Goal: Task Accomplishment & Management: Manage account settings

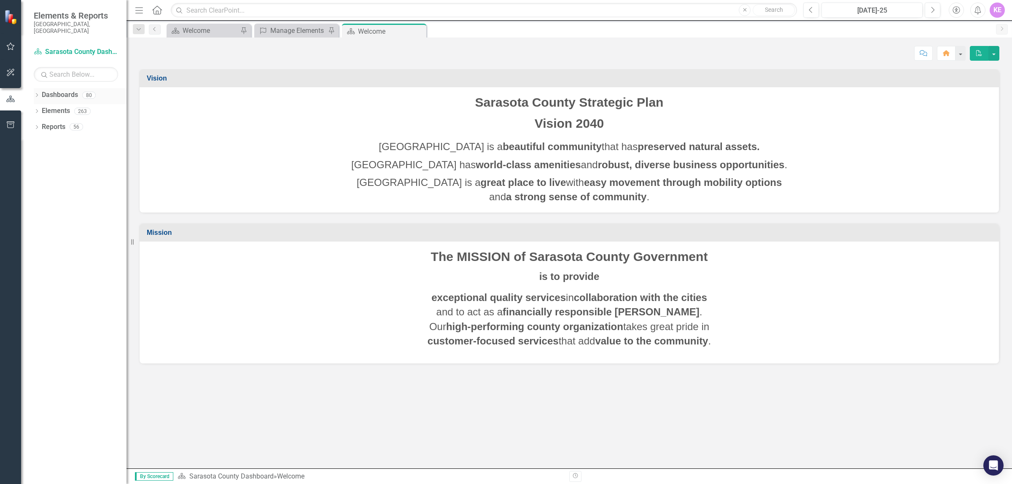
click at [40, 88] on div "Dropdown Dashboards 80" at bounding box center [80, 96] width 93 height 16
click at [447, 322] on strong "high-performing county organization" at bounding box center [534, 326] width 177 height 11
click at [37, 93] on icon at bounding box center [37, 95] width 2 height 4
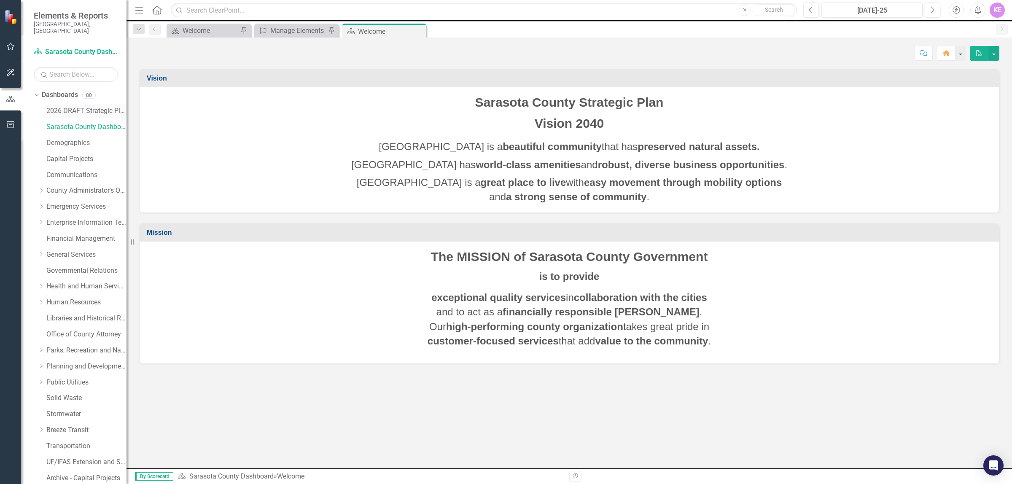
click at [96, 106] on link "2026 DRAFT Strategic Plan" at bounding box center [86, 111] width 80 height 10
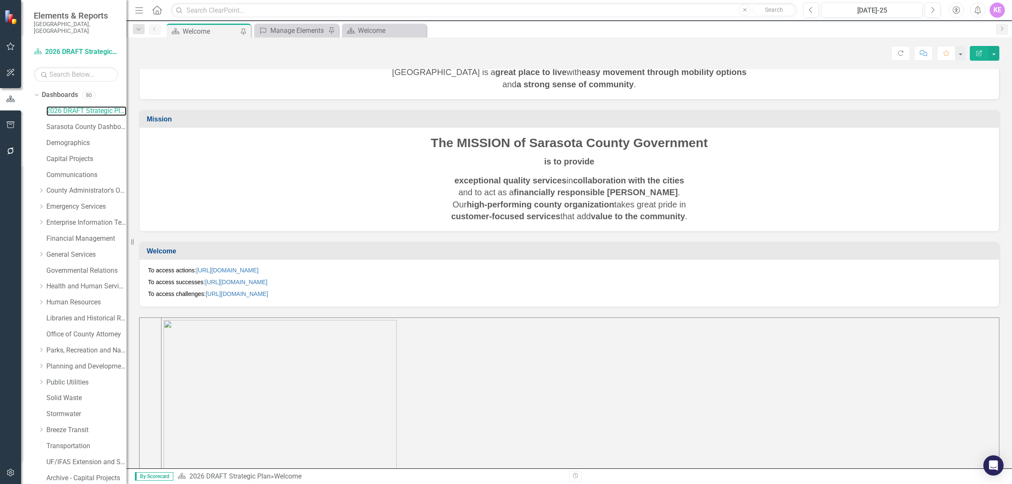
scroll to position [105, 0]
click at [258, 267] on link "[URL][DOMAIN_NAME]" at bounding box center [227, 269] width 62 height 7
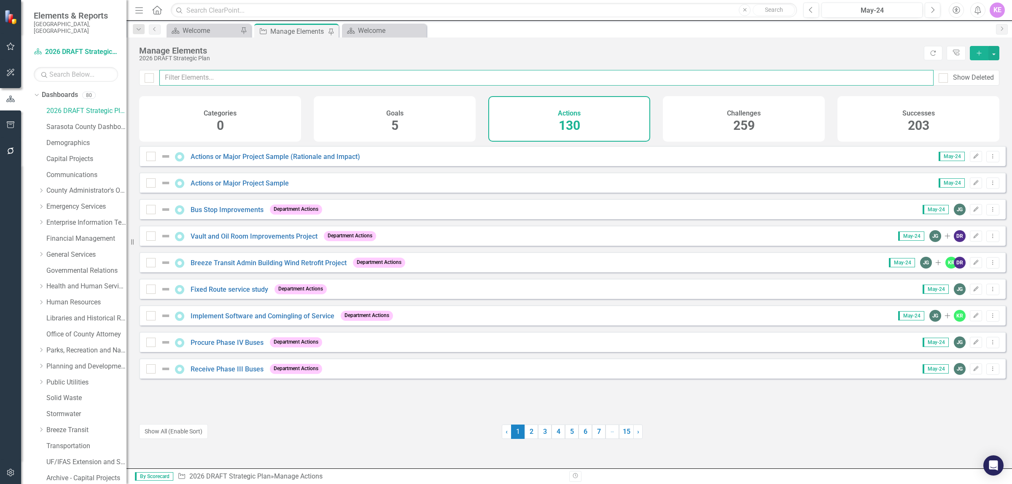
click at [244, 72] on input "text" at bounding box center [546, 78] width 774 height 16
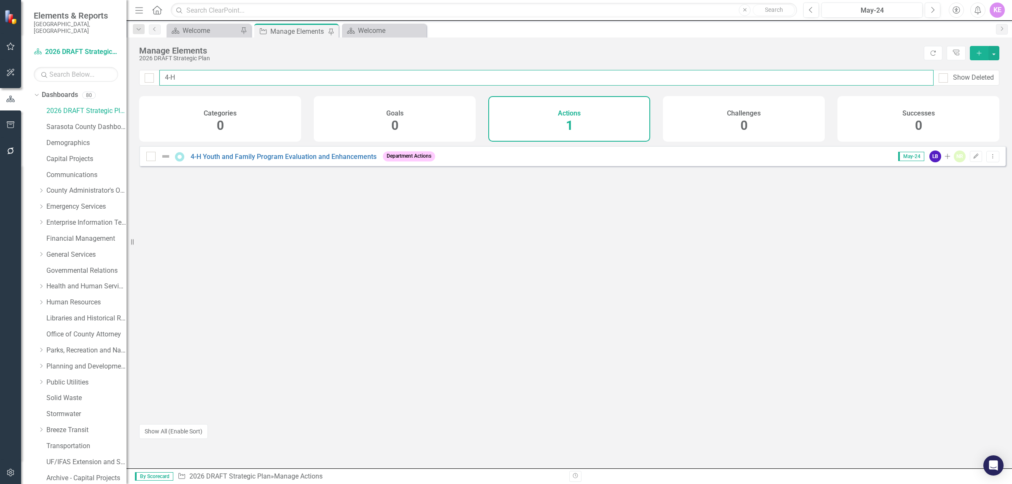
type input "4-H"
click at [288, 161] on link "4-H Youth and Family Program Evaluation and Enhancements" at bounding box center [284, 157] width 186 height 8
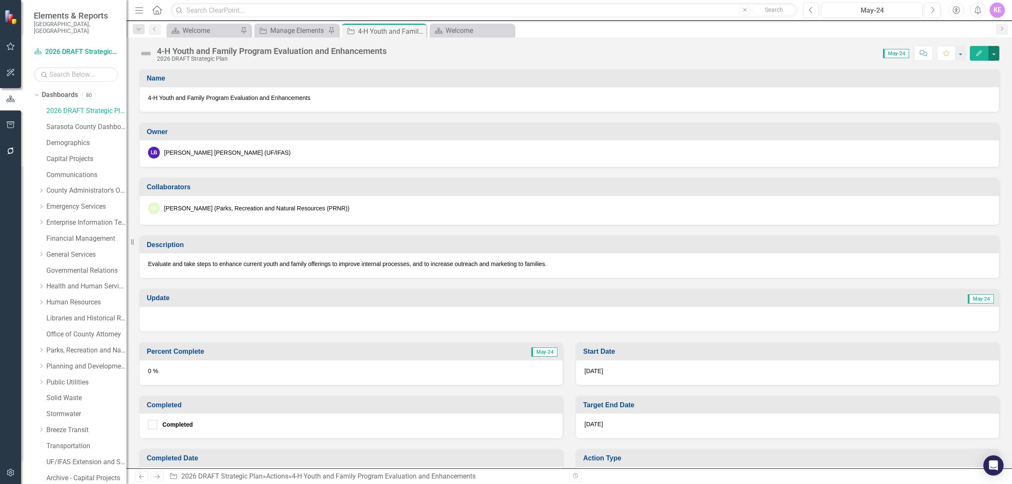
click at [992, 57] on button "button" at bounding box center [993, 53] width 11 height 15
click at [980, 74] on link "Edit Edit Action" at bounding box center [948, 70] width 102 height 16
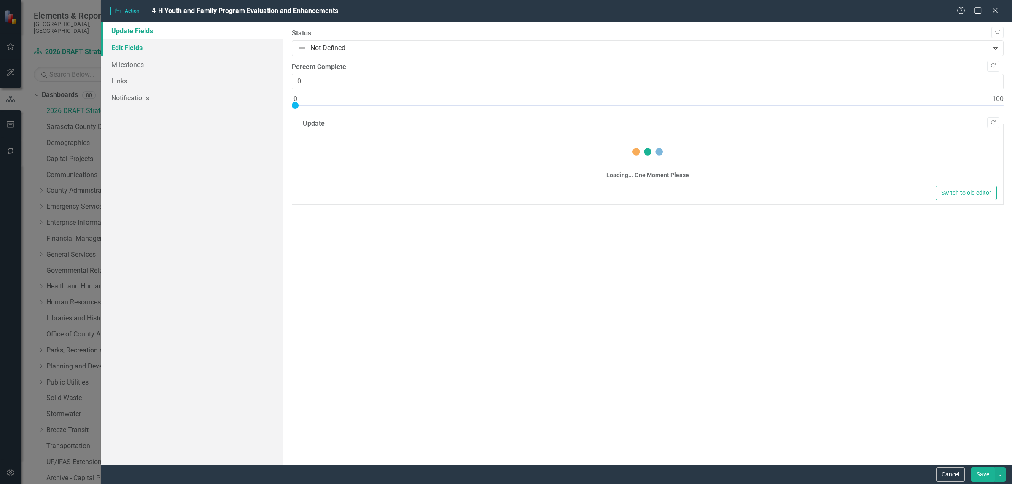
click at [159, 43] on link "Edit Fields" at bounding box center [192, 47] width 182 height 17
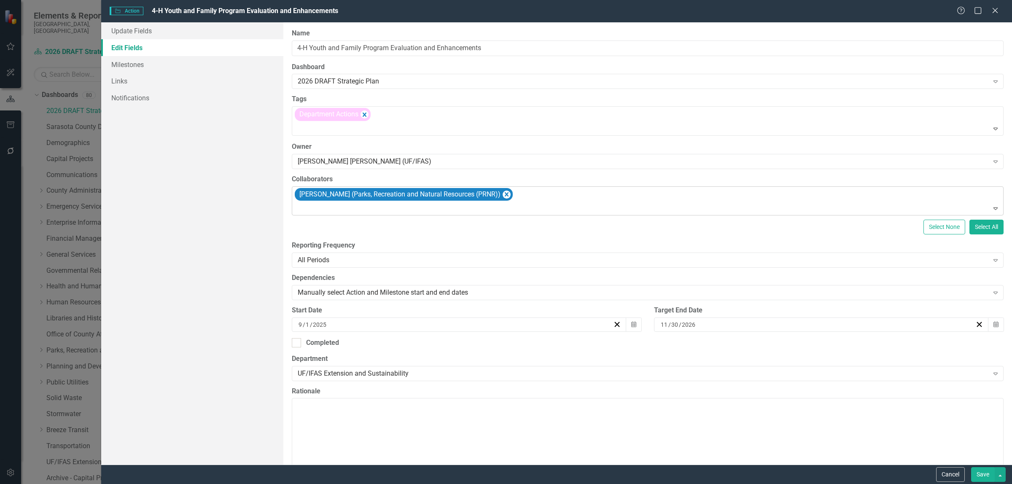
click at [561, 208] on div at bounding box center [648, 208] width 708 height 11
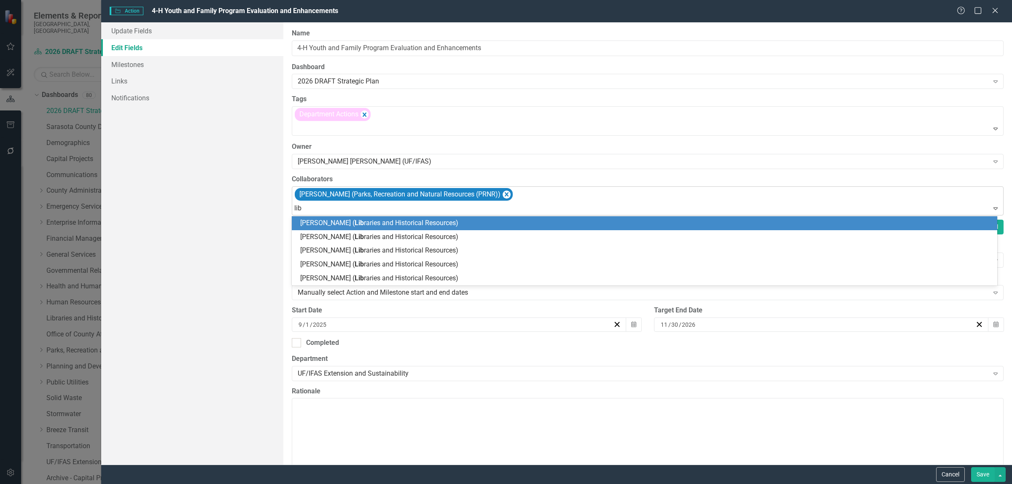
type input "libr"
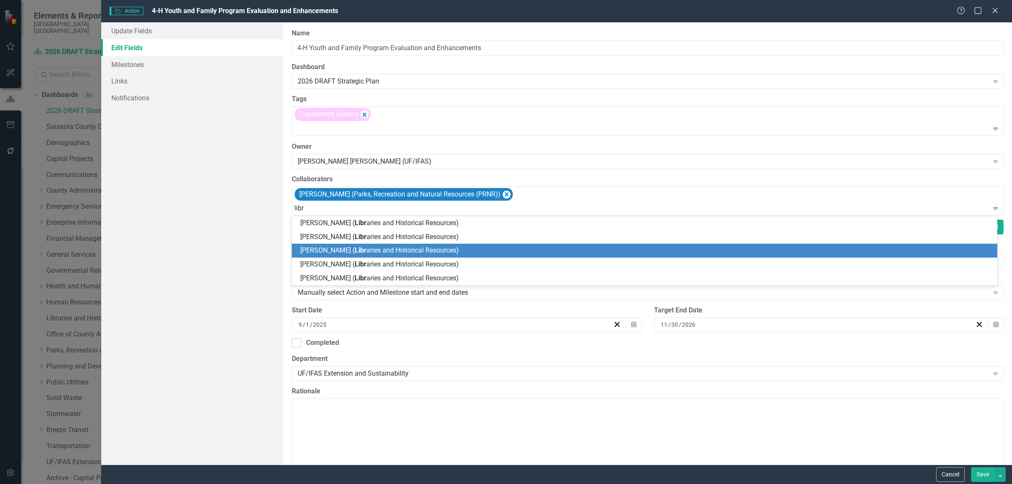
click at [364, 253] on div "[PERSON_NAME] ( Libr aries and Historical Resources)" at bounding box center [644, 251] width 705 height 14
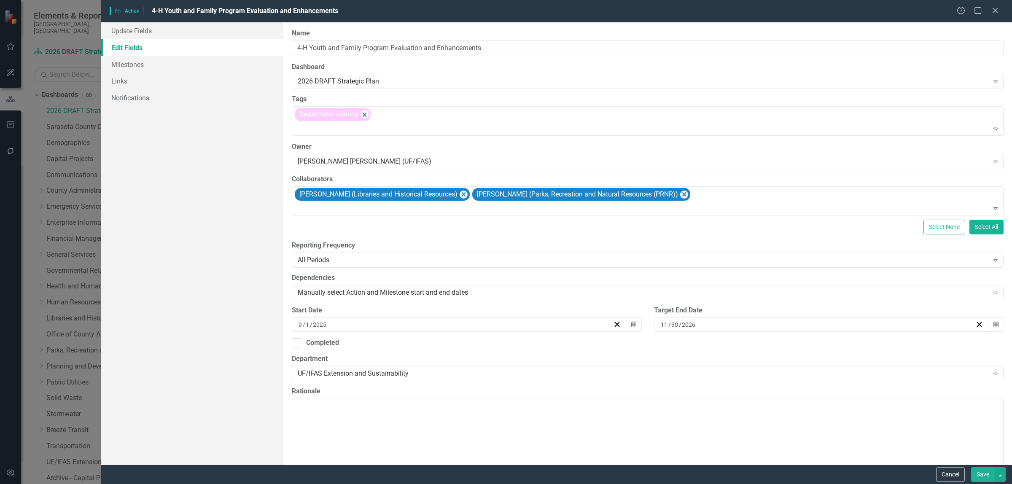
click at [986, 477] on button "Save" at bounding box center [983, 474] width 24 height 15
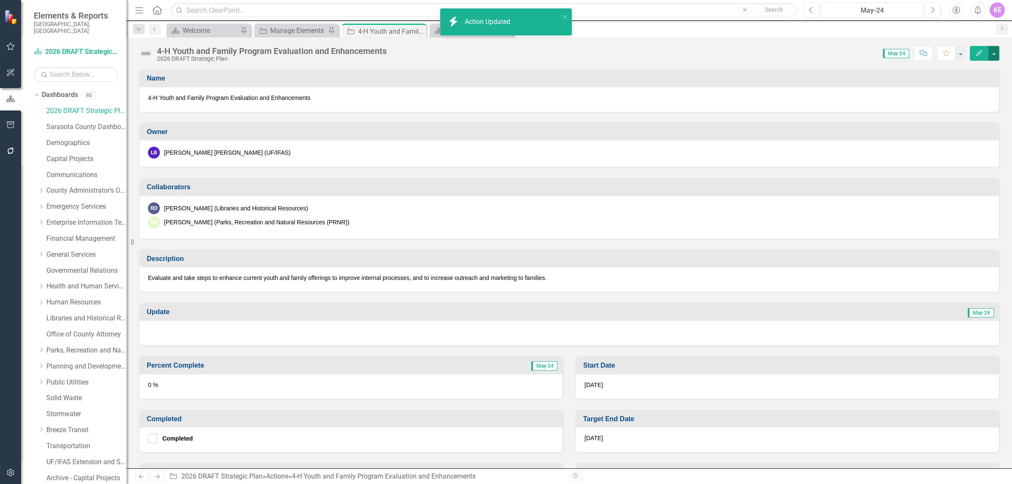
click at [998, 54] on button "button" at bounding box center [993, 53] width 11 height 15
click at [960, 136] on link "PDF Export to PDF" at bounding box center [948, 136] width 102 height 16
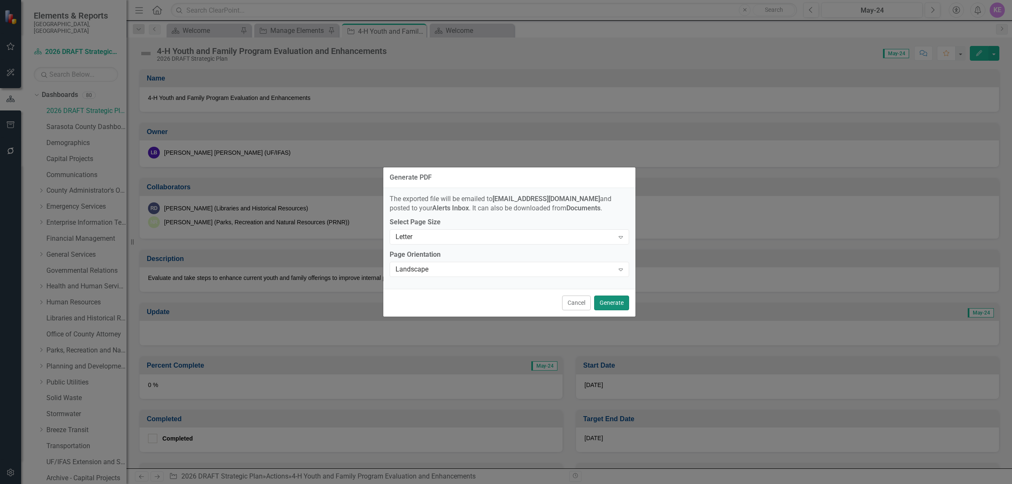
click at [614, 302] on button "Generate" at bounding box center [611, 303] width 35 height 15
